Goal: Task Accomplishment & Management: Use online tool/utility

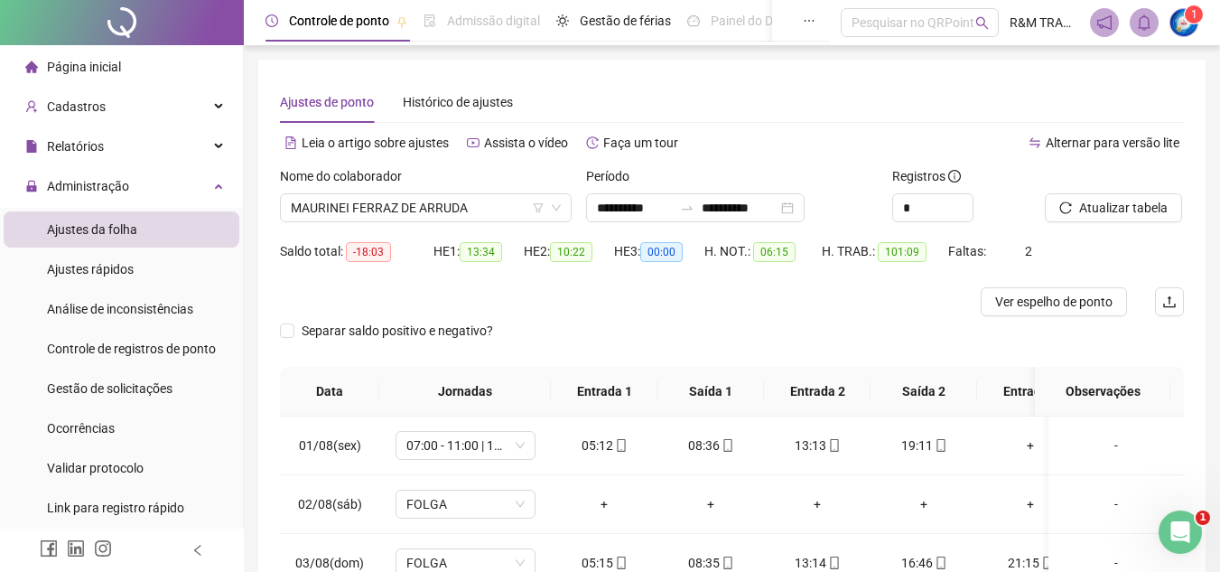
scroll to position [802, 0]
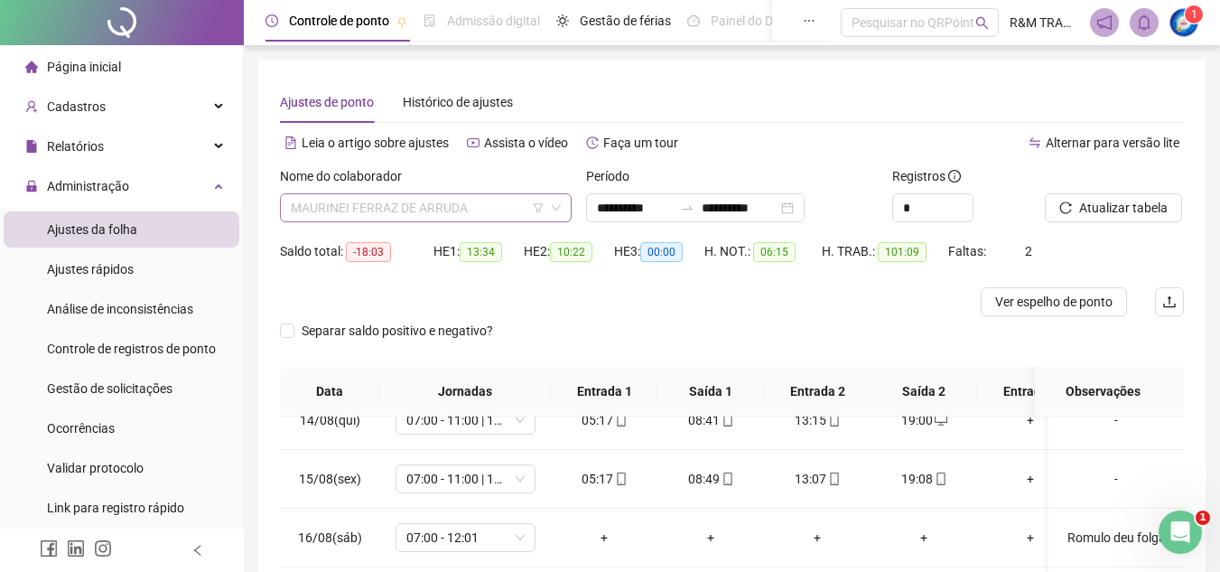
click at [406, 196] on span "MAURINEI FERRAZ DE ARRUDA" at bounding box center [426, 207] width 270 height 27
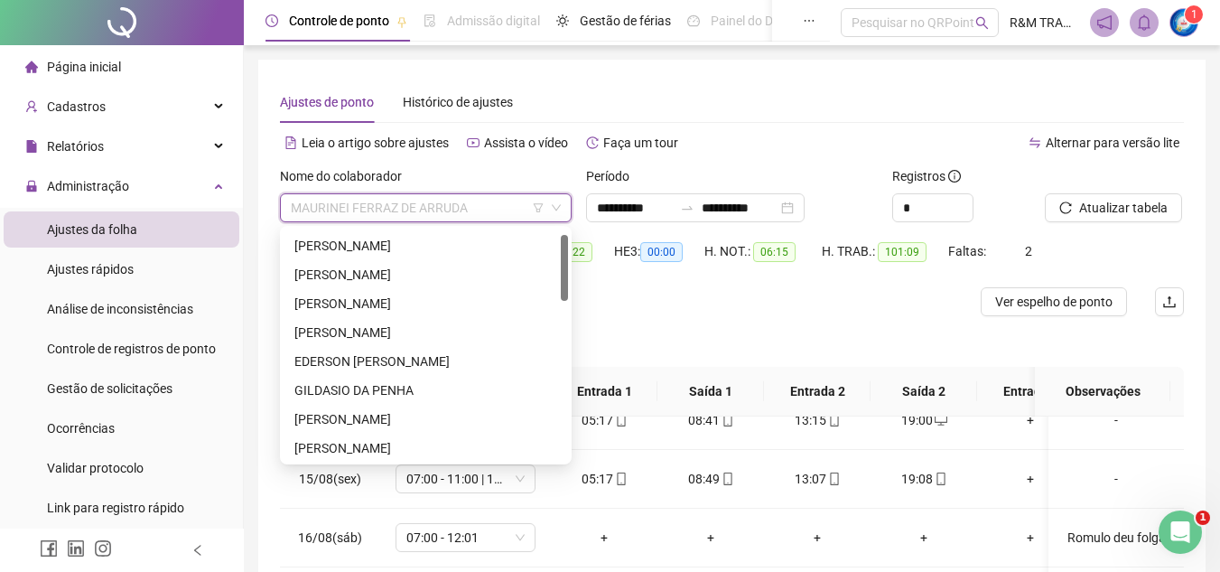
scroll to position [0, 0]
drag, startPoint x: 562, startPoint y: 364, endPoint x: 564, endPoint y: 265, distance: 99.4
click at [564, 265] on div at bounding box center [564, 262] width 7 height 66
drag, startPoint x: 564, startPoint y: 256, endPoint x: 462, endPoint y: 249, distance: 102.2
click at [567, 230] on div at bounding box center [564, 262] width 7 height 66
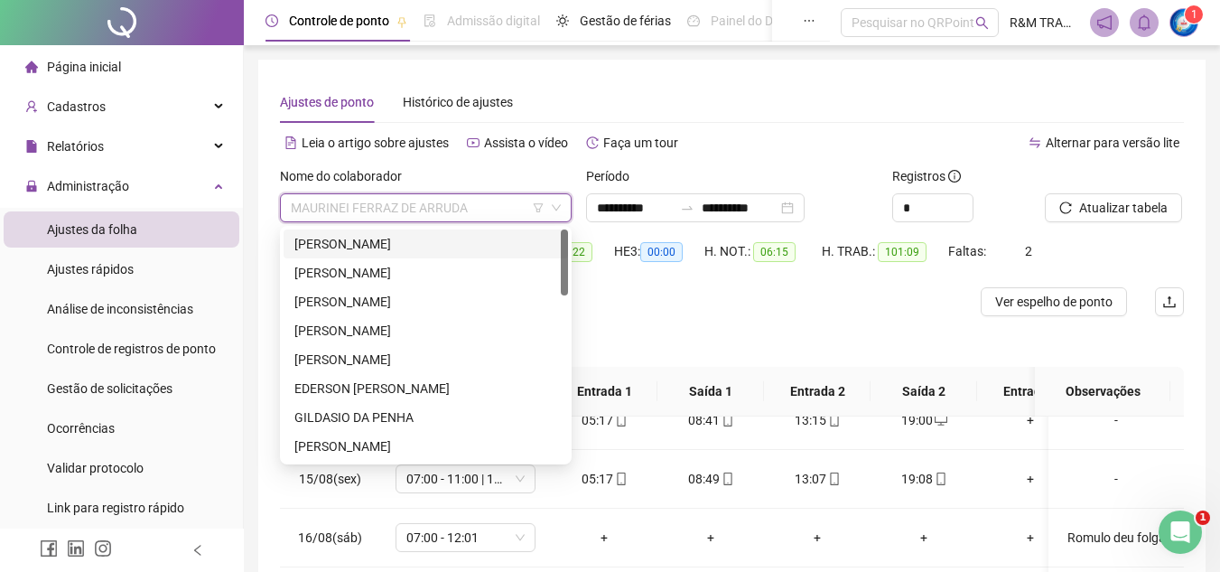
click at [414, 240] on div "[PERSON_NAME]" at bounding box center [425, 244] width 263 height 20
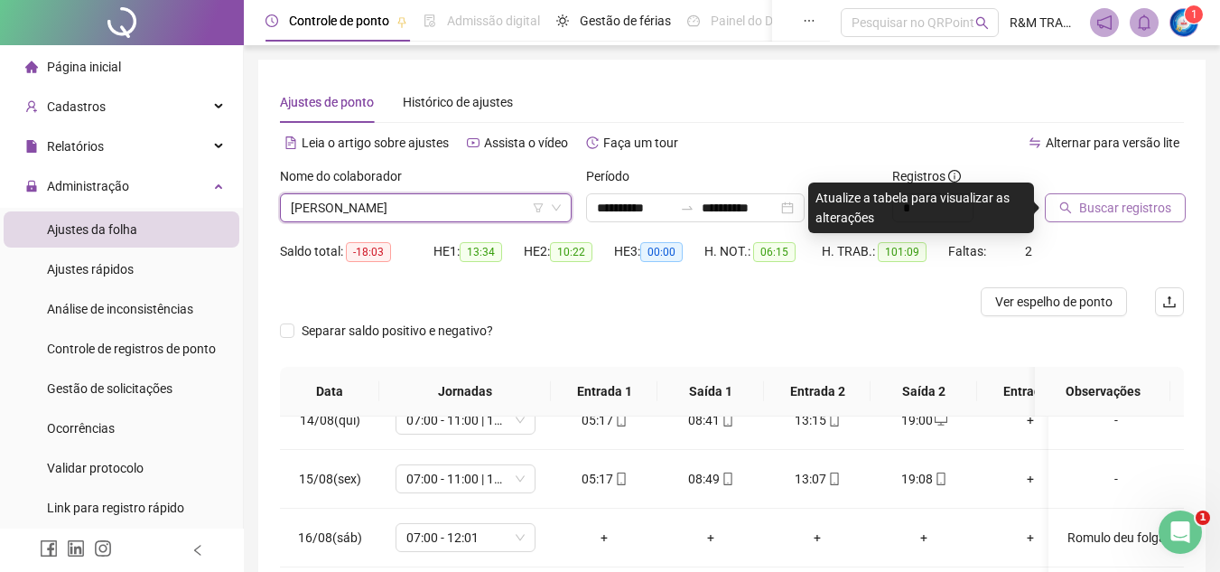
click at [1097, 207] on span "Buscar registros" at bounding box center [1125, 208] width 92 height 20
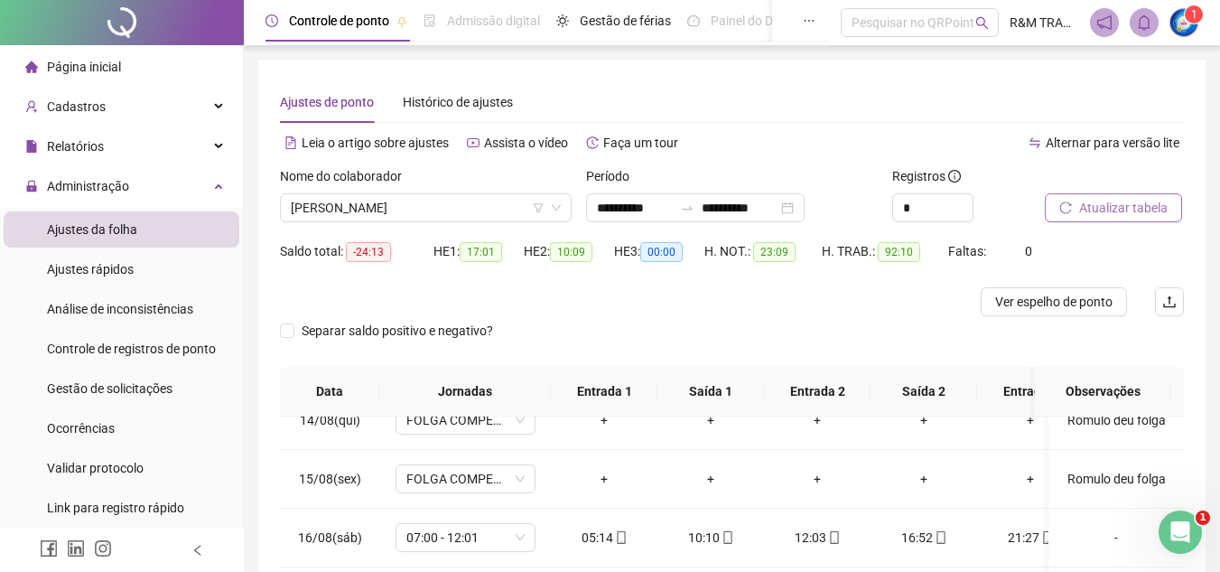
click at [1119, 205] on span "Atualizar tabela" at bounding box center [1123, 208] width 88 height 20
click at [420, 203] on span "[PERSON_NAME]" at bounding box center [426, 207] width 270 height 27
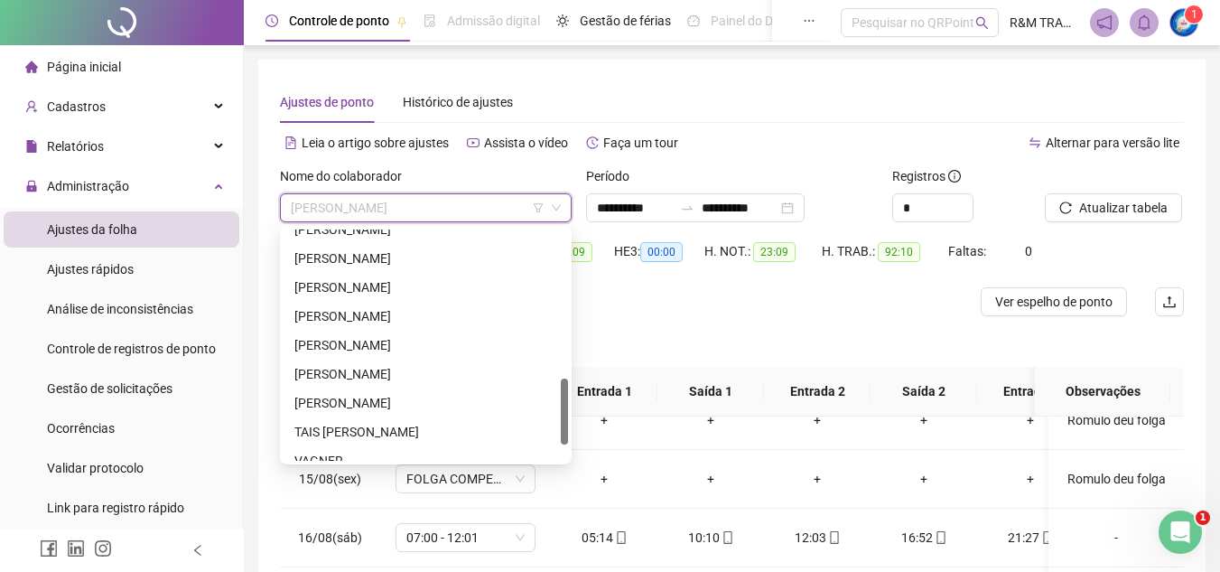
scroll to position [544, 0]
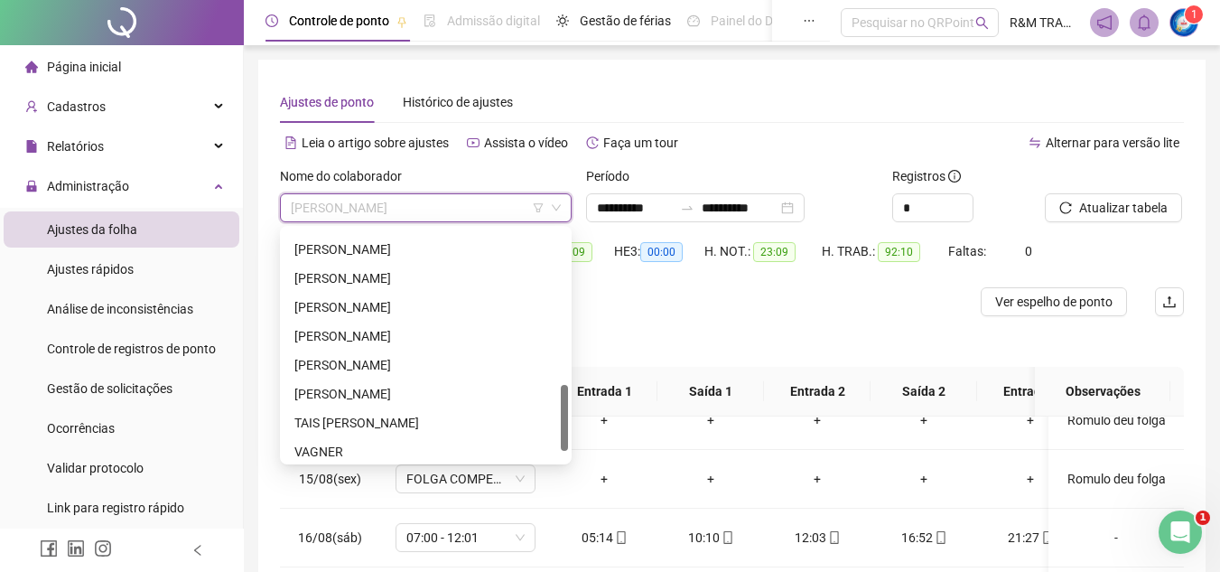
drag, startPoint x: 565, startPoint y: 244, endPoint x: 570, endPoint y: 399, distance: 155.4
click at [570, 399] on div "224494 292298 237875 [PERSON_NAME] [PERSON_NAME] [PERSON_NAME] [PERSON_NAME] TA…" at bounding box center [426, 345] width 292 height 238
click at [384, 299] on div "[PERSON_NAME]" at bounding box center [425, 307] width 263 height 20
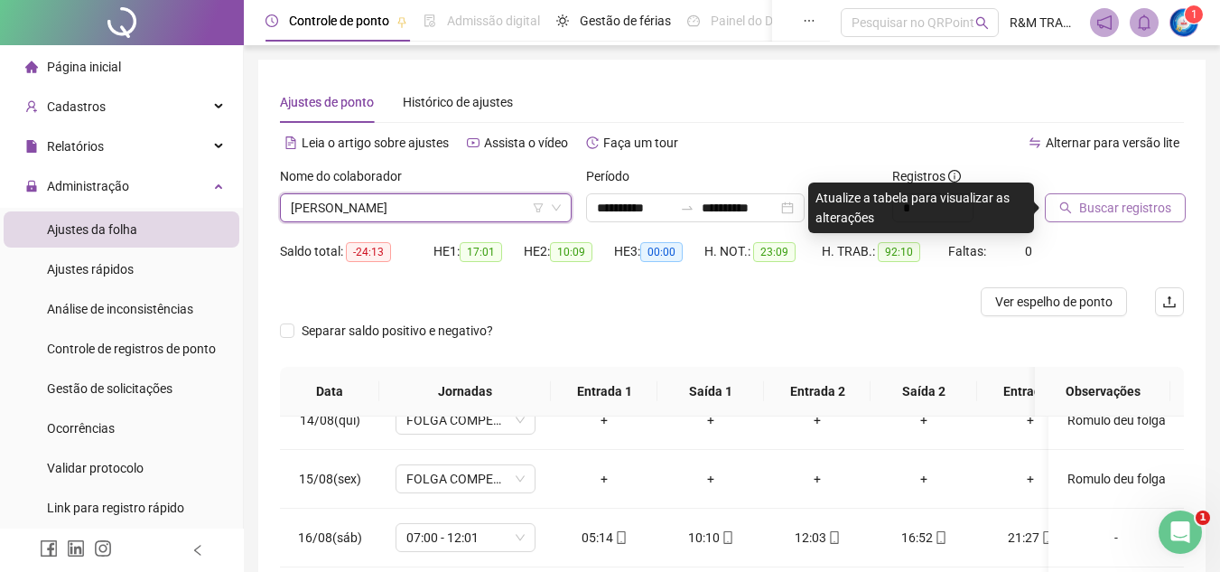
click at [1073, 213] on button "Buscar registros" at bounding box center [1115, 207] width 141 height 29
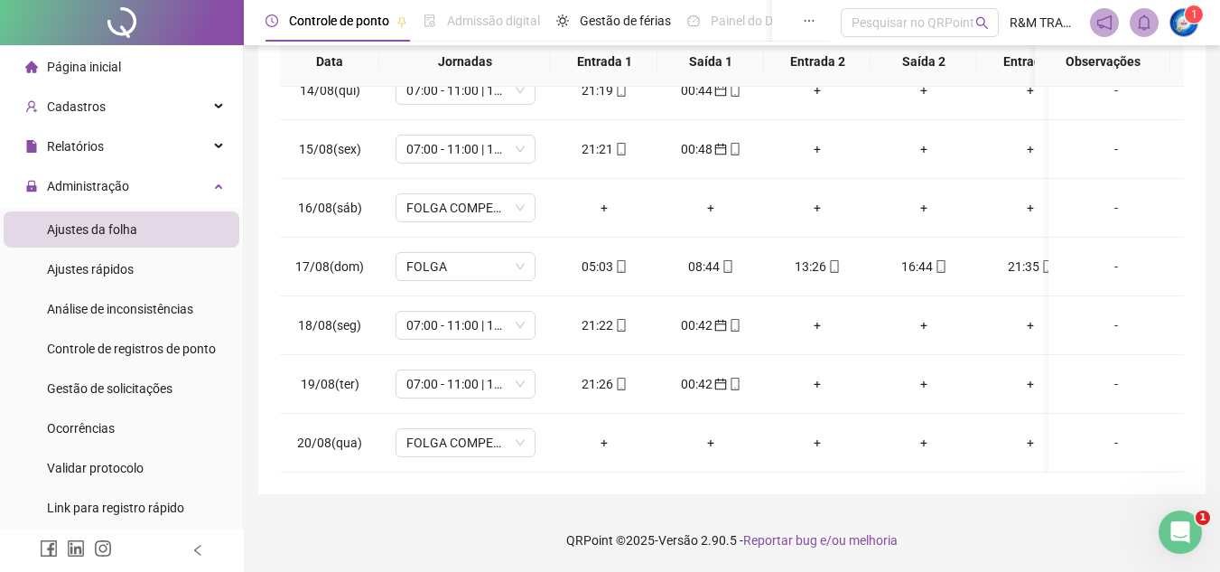
scroll to position [0, 0]
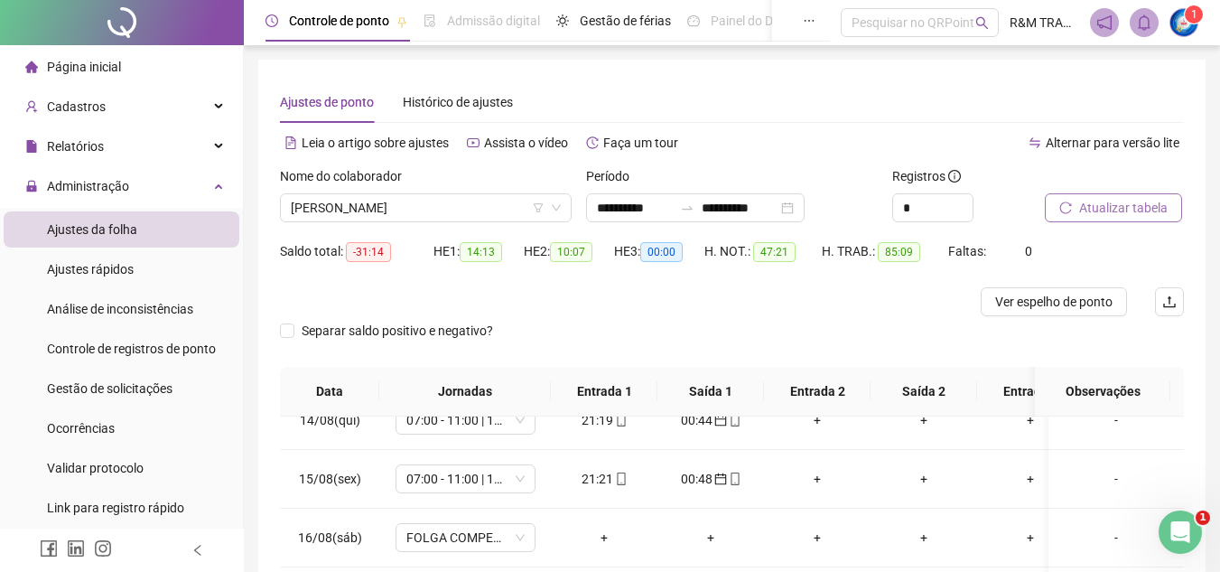
click at [1101, 211] on span "Atualizar tabela" at bounding box center [1123, 208] width 88 height 20
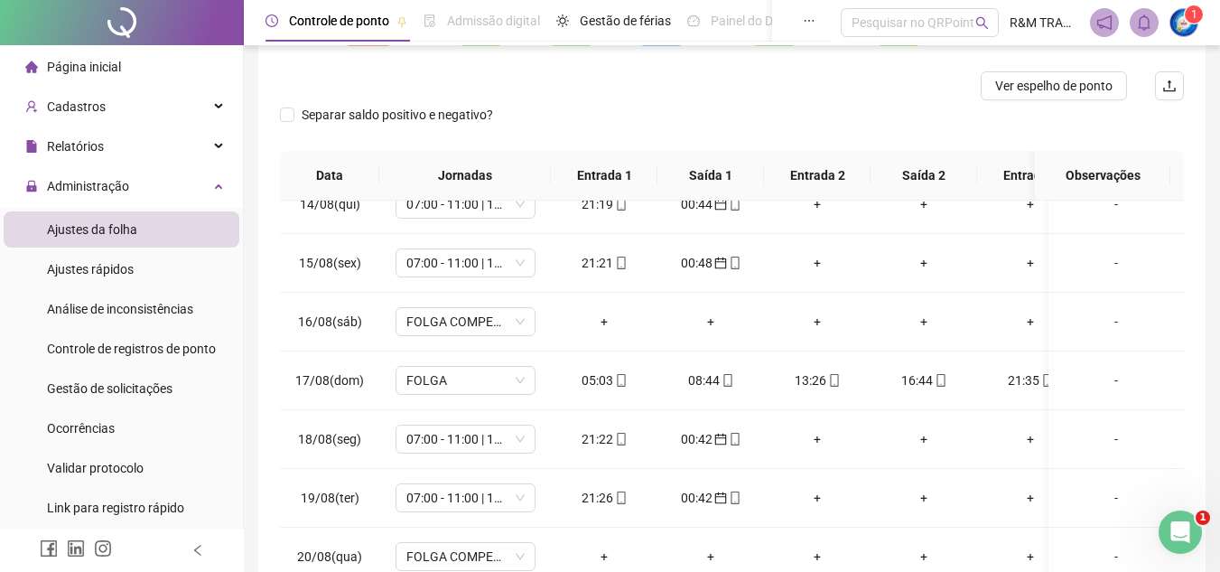
scroll to position [211, 0]
